Goal: Task Accomplishment & Management: Manage account settings

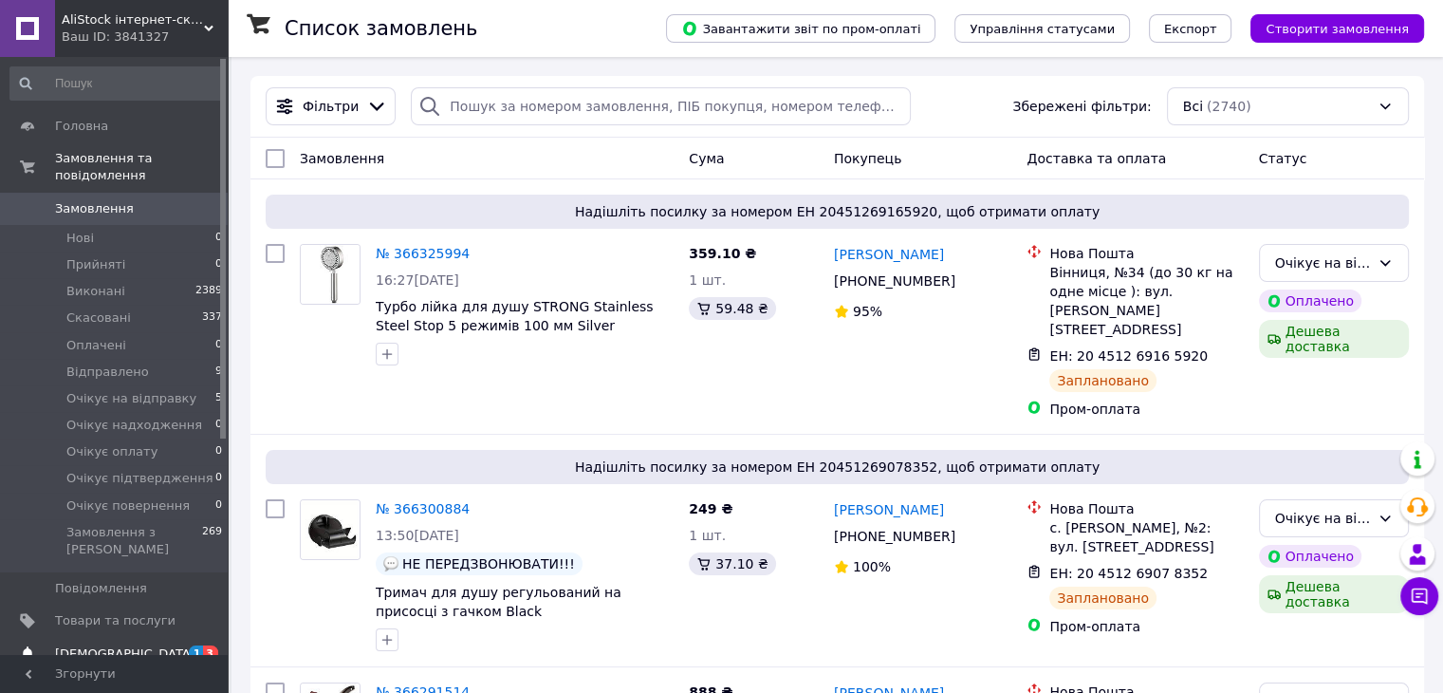
click at [102, 645] on span "[DEMOGRAPHIC_DATA]" at bounding box center [125, 653] width 140 height 17
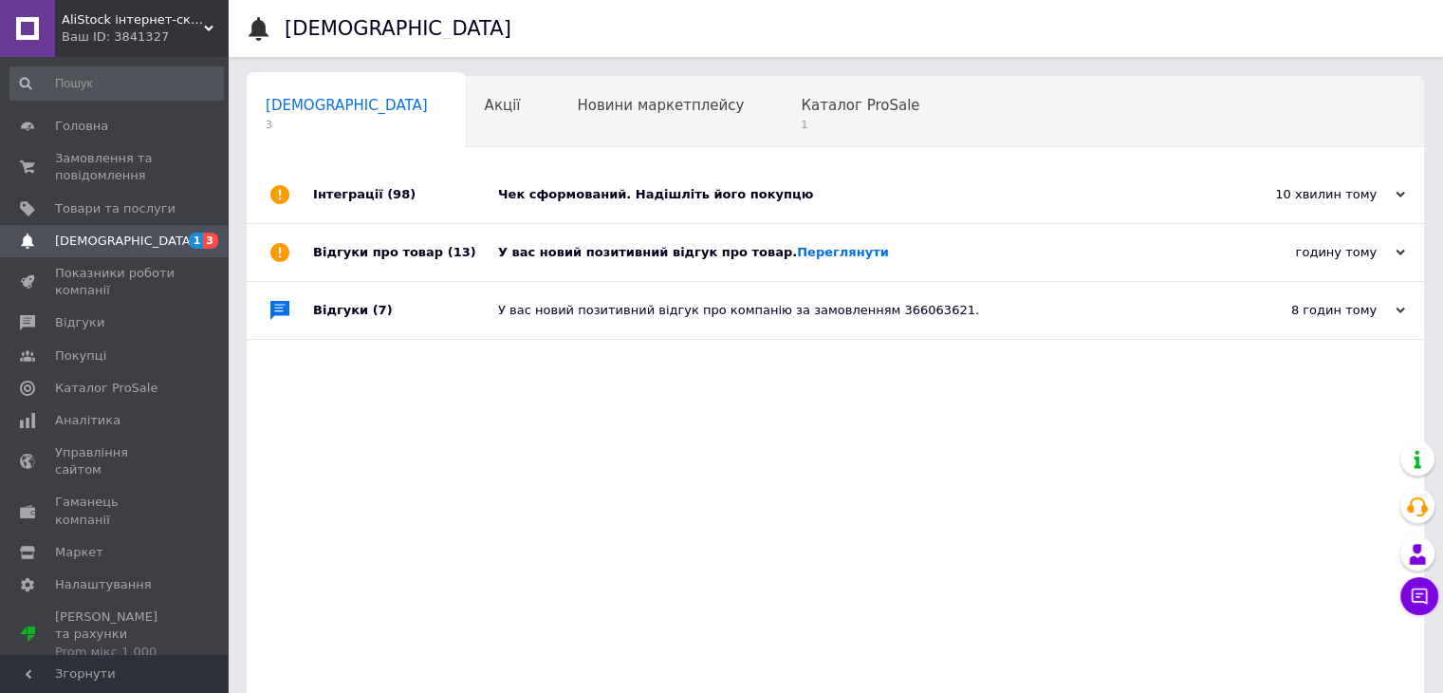
click at [605, 191] on div "Чек сформований. Надішліть його покупцю" at bounding box center [856, 194] width 717 height 17
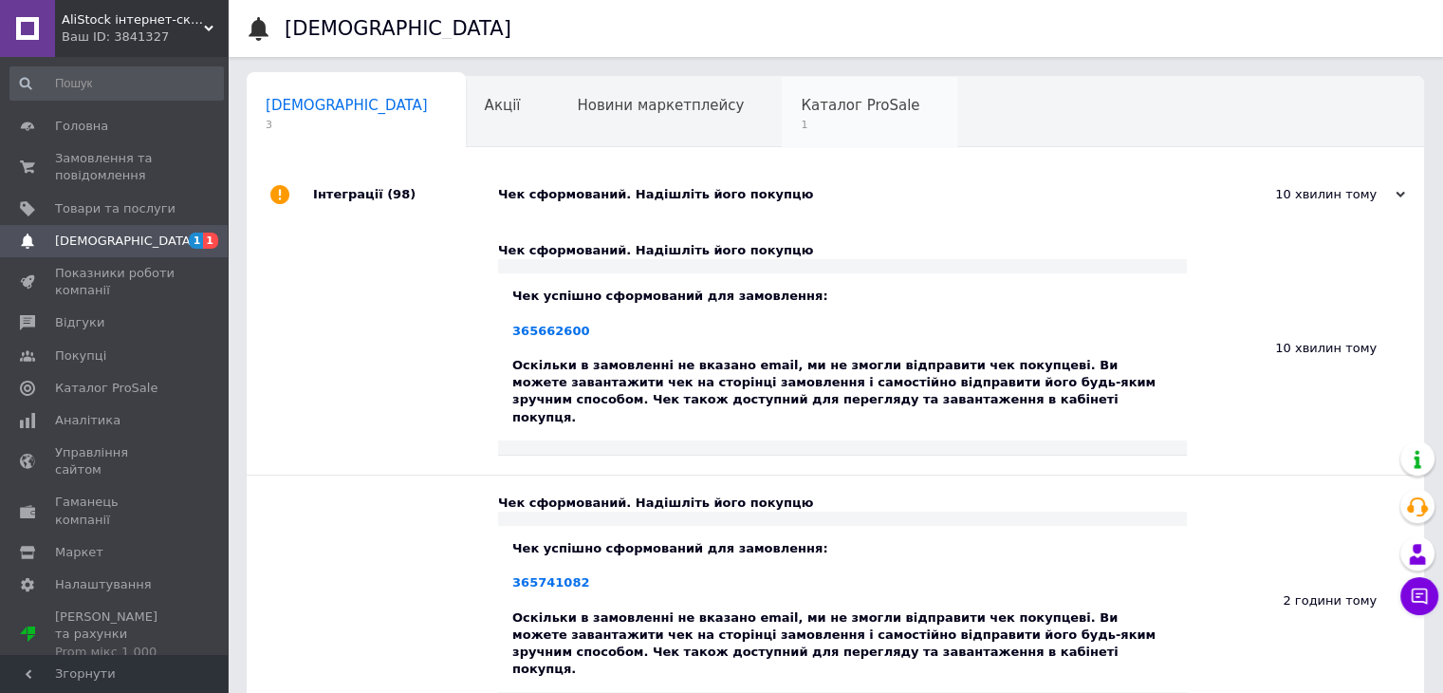
click at [801, 101] on span "Каталог ProSale" at bounding box center [860, 105] width 119 height 17
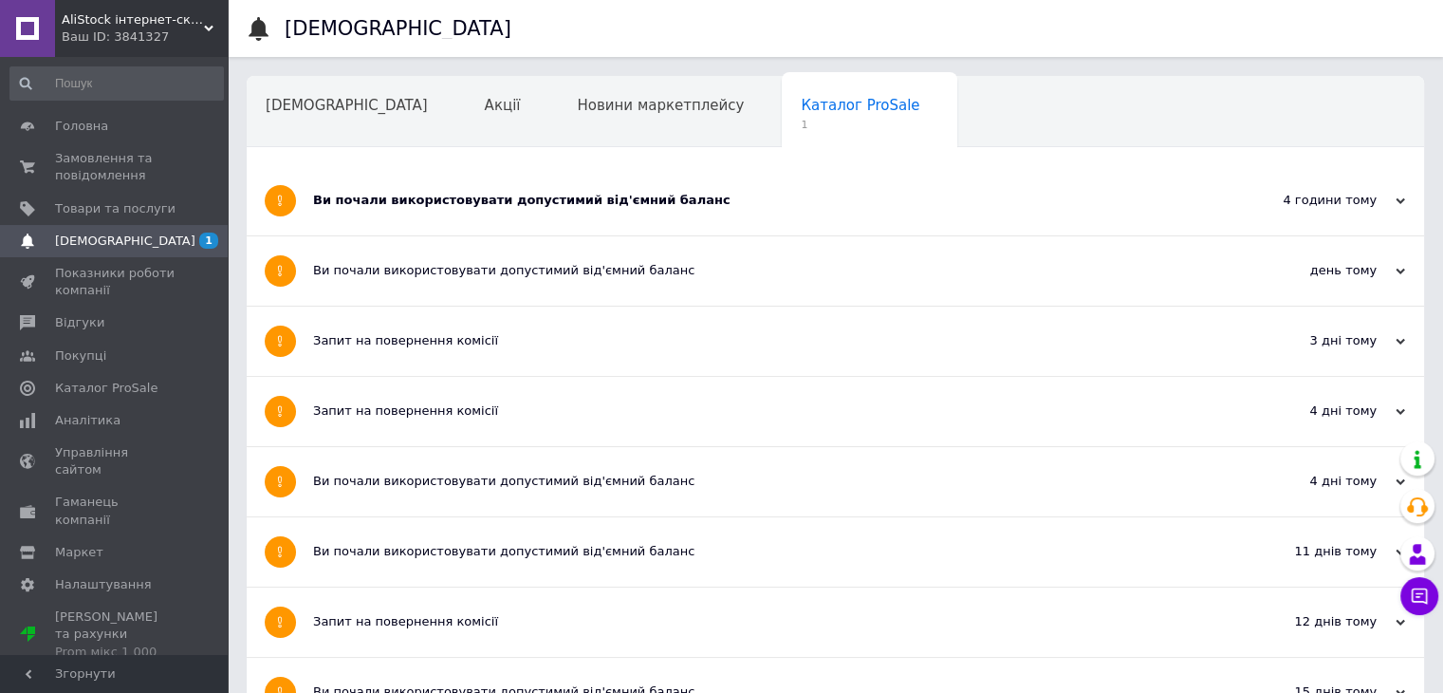
click at [488, 199] on div "Ви почали використовувати допустимий від'ємний баланс" at bounding box center [764, 200] width 902 height 17
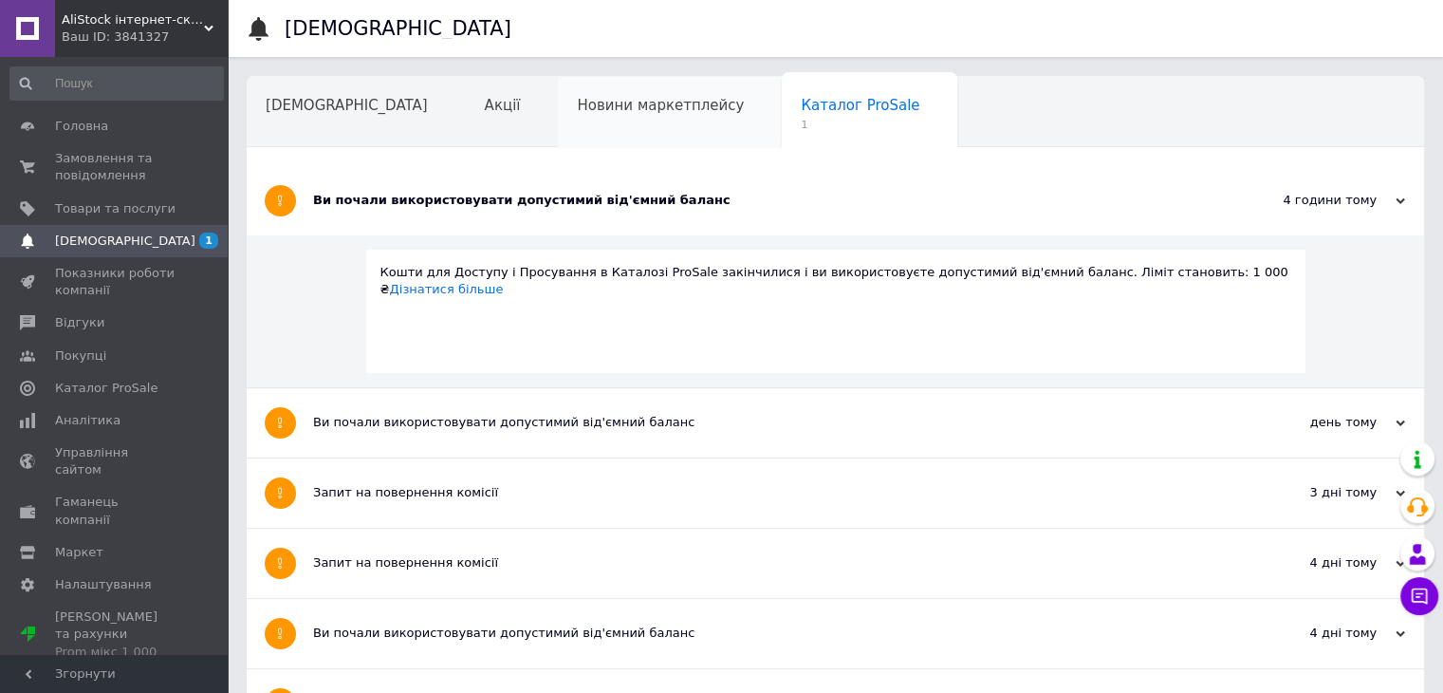
click at [577, 112] on span "Новини маркетплейсу" at bounding box center [660, 105] width 167 height 17
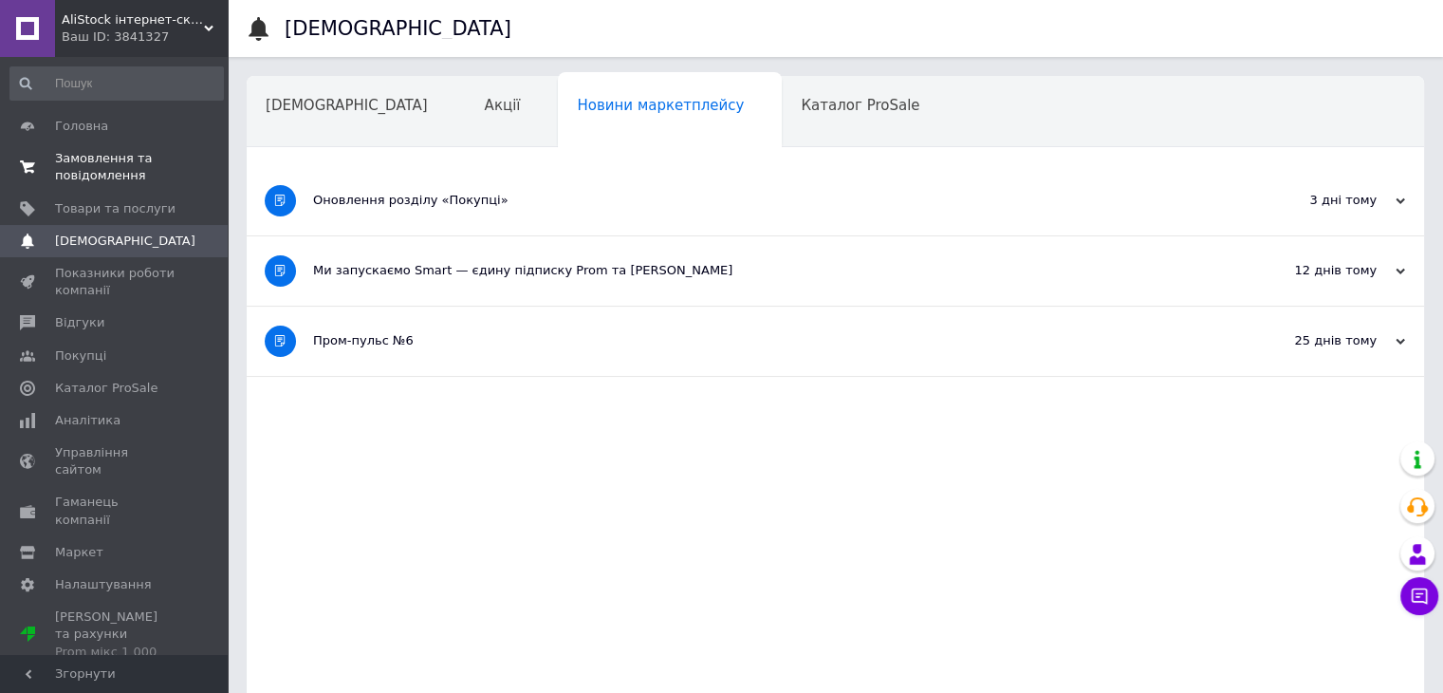
click at [85, 160] on span "Замовлення та повідомлення" at bounding box center [115, 167] width 121 height 34
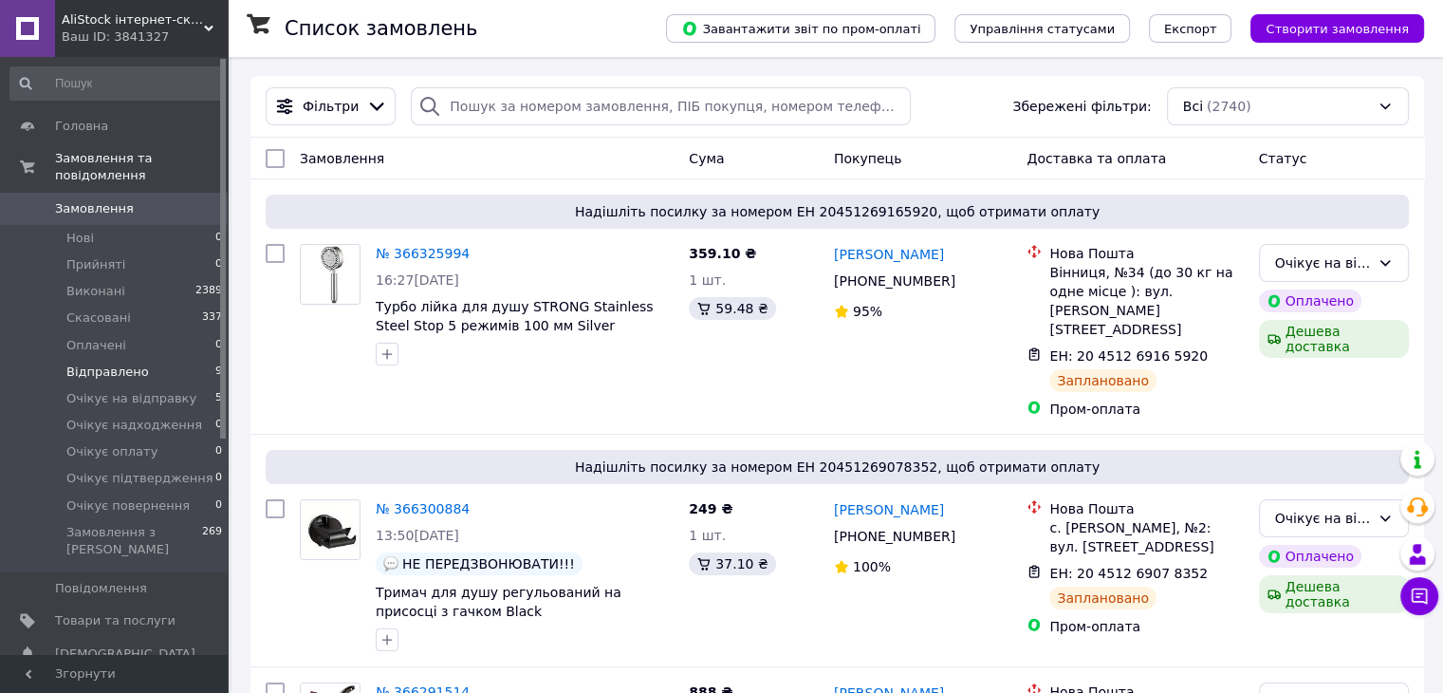
click at [102, 363] on span "Відправлено" at bounding box center [107, 371] width 83 height 17
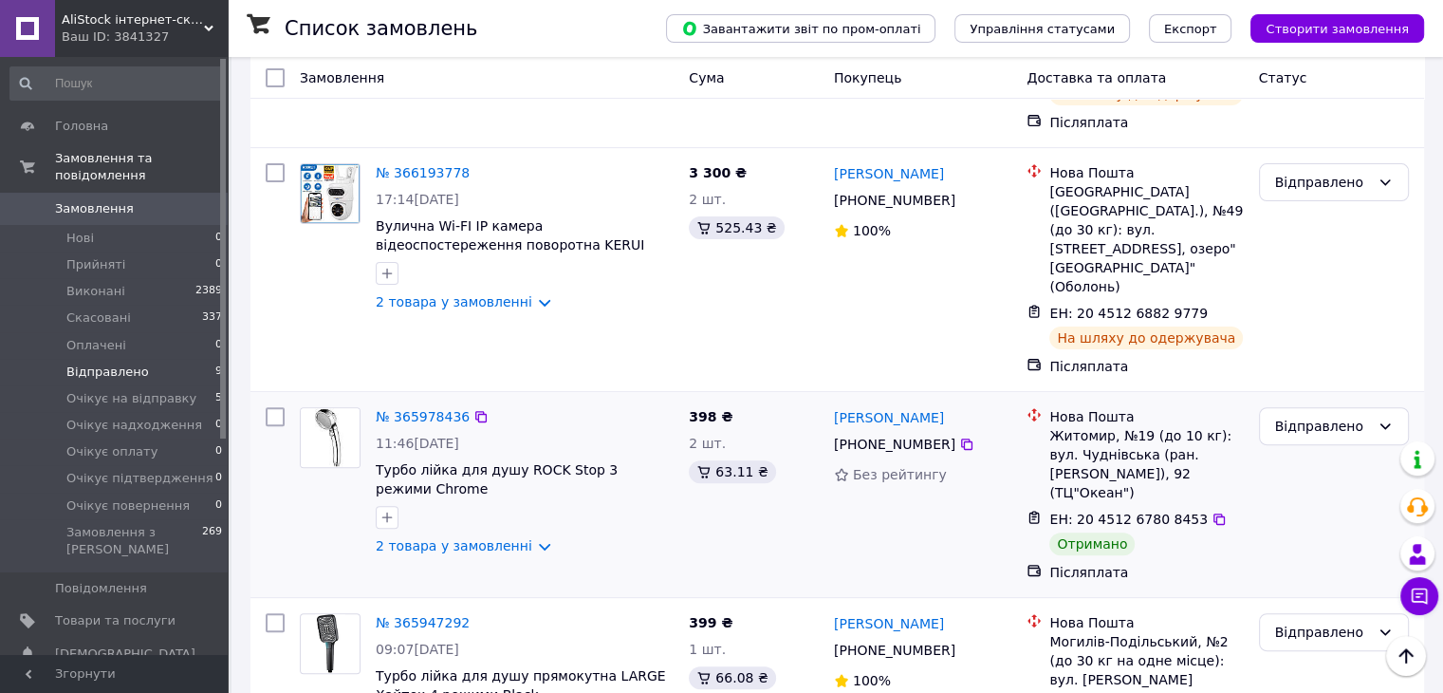
scroll to position [664, 0]
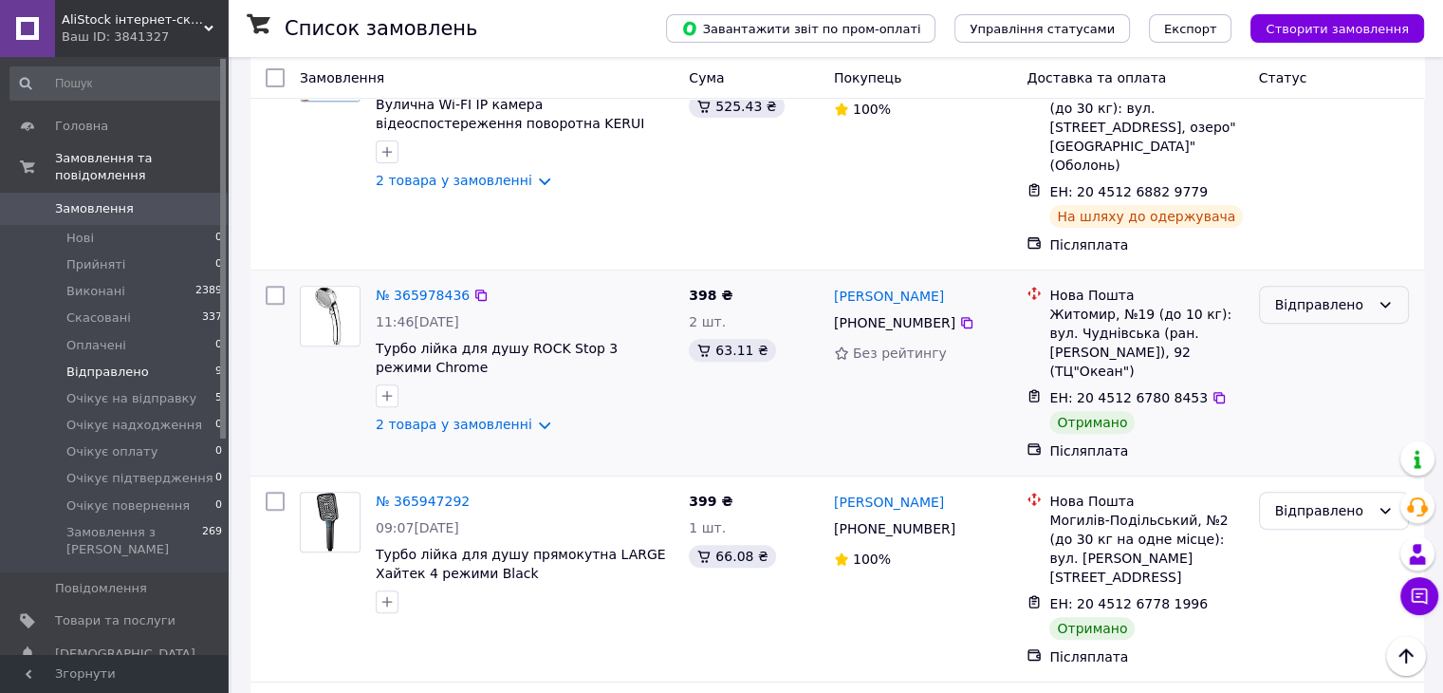
click at [1302, 294] on div "Відправлено" at bounding box center [1322, 304] width 95 height 21
click at [1311, 246] on li "Виконано" at bounding box center [1333, 248] width 148 height 34
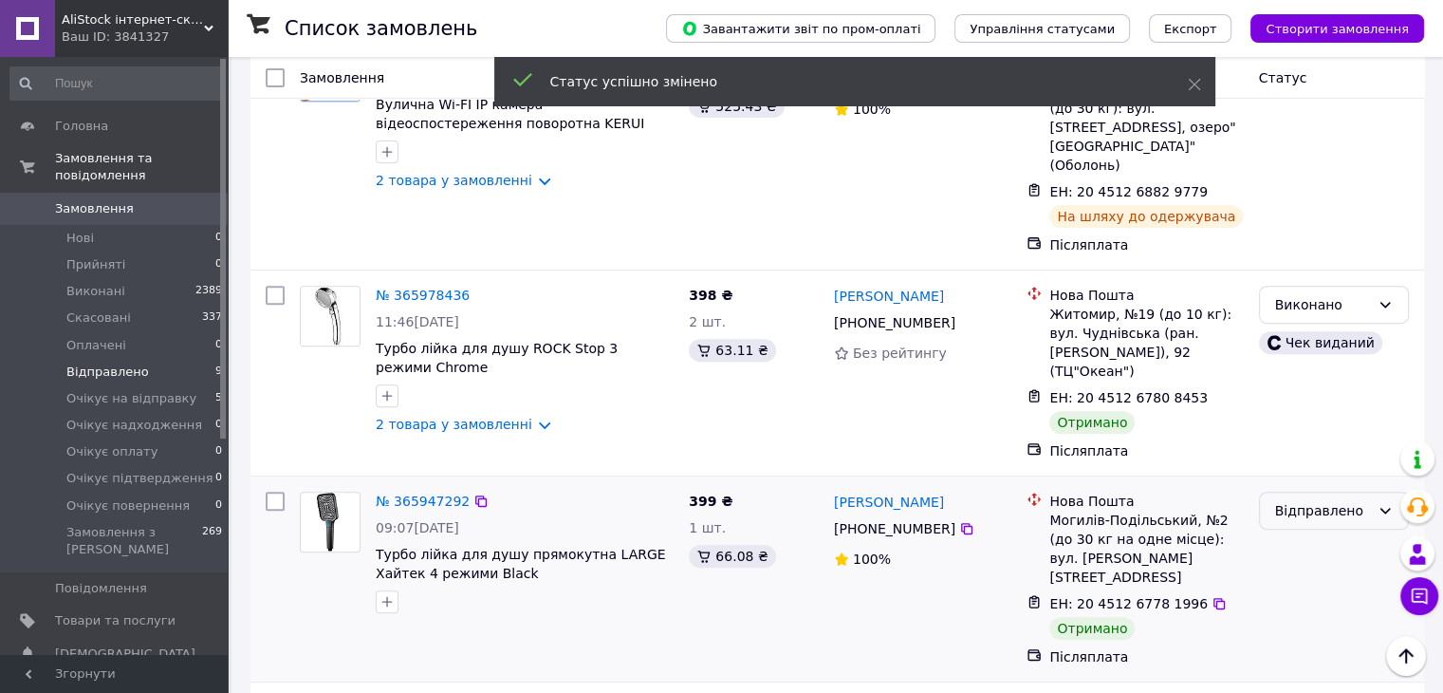
click at [1316, 500] on div "Відправлено" at bounding box center [1322, 510] width 95 height 21
click at [1313, 455] on li "Виконано" at bounding box center [1333, 453] width 148 height 34
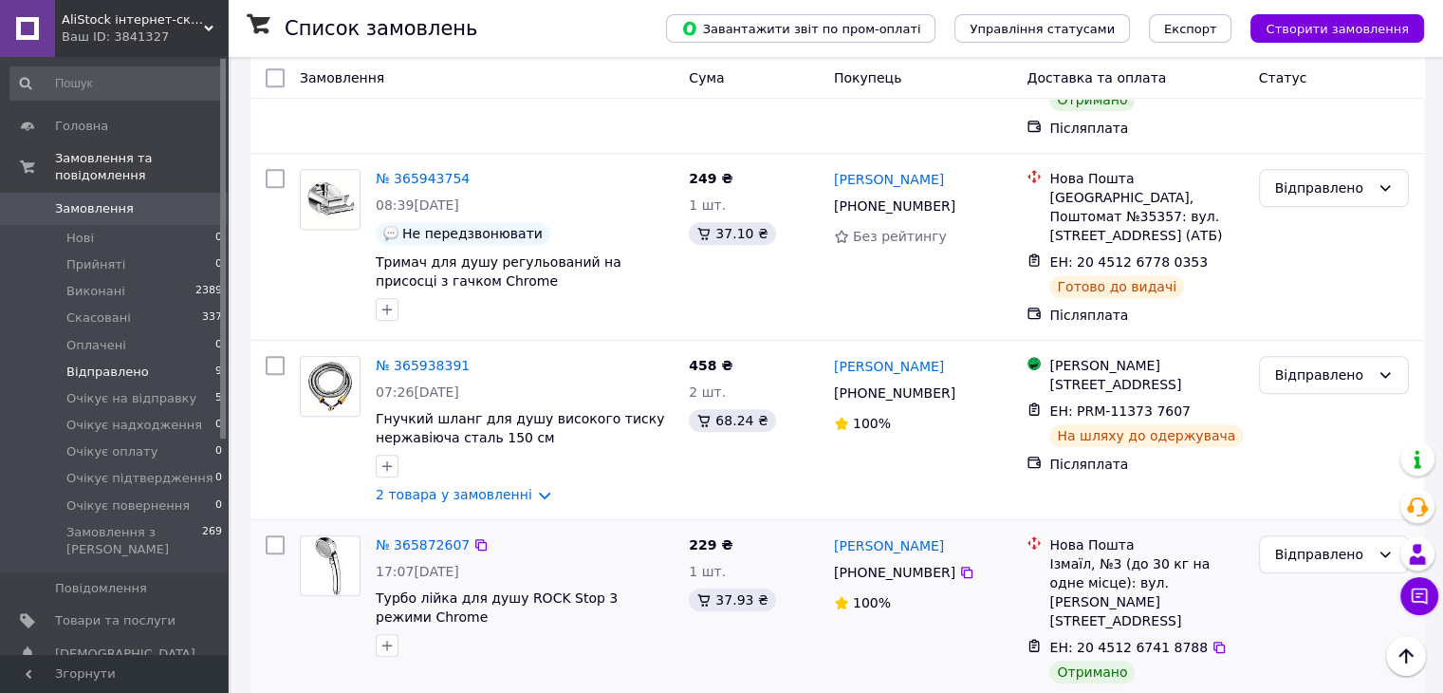
scroll to position [1236, 0]
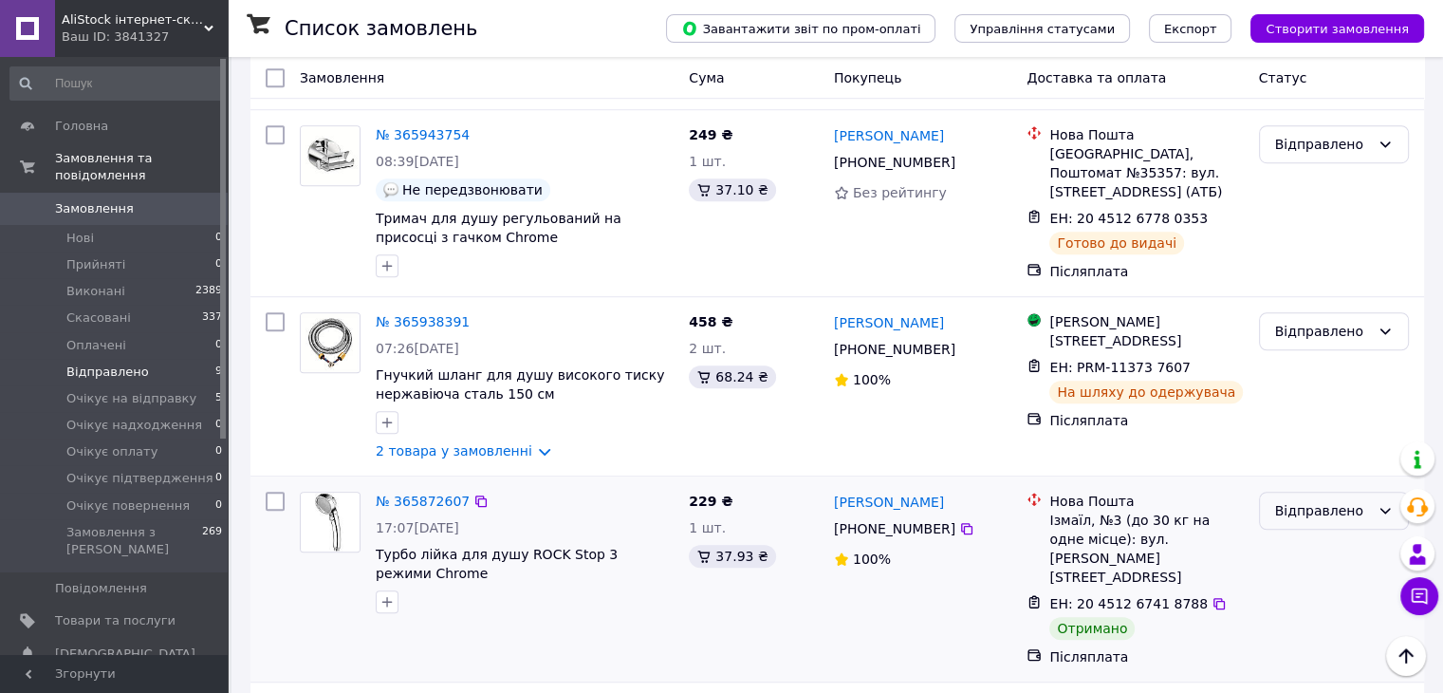
click at [1313, 500] on div "Відправлено" at bounding box center [1322, 510] width 95 height 21
click at [1307, 434] on li "Виконано" at bounding box center [1333, 434] width 148 height 34
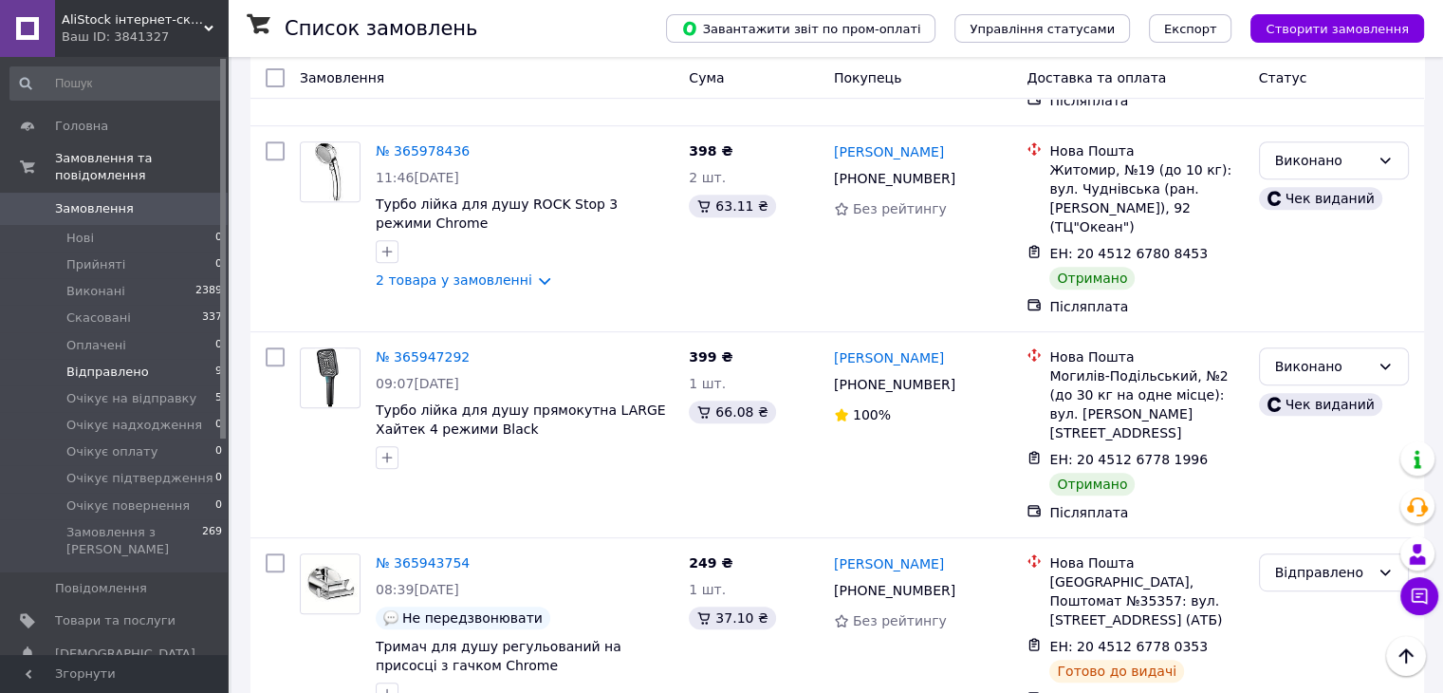
scroll to position [572, 0]
